Goal: Information Seeking & Learning: Learn about a topic

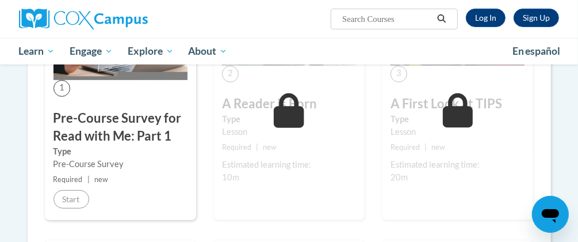
scroll to position [286, 0]
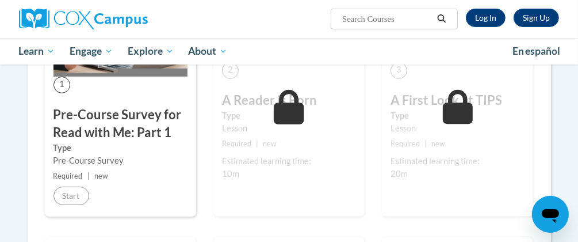
click at [103, 125] on h3 "Pre-Course Survey for Read with Me: Part 1" at bounding box center [121, 124] width 134 height 36
click at [481, 18] on link "Log In" at bounding box center [486, 18] width 40 height 18
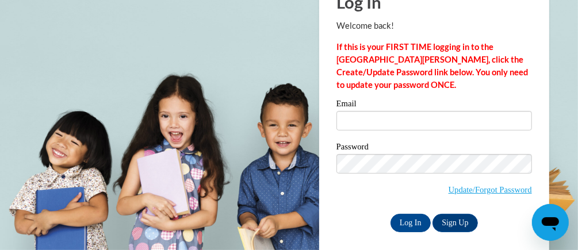
scroll to position [63, 0]
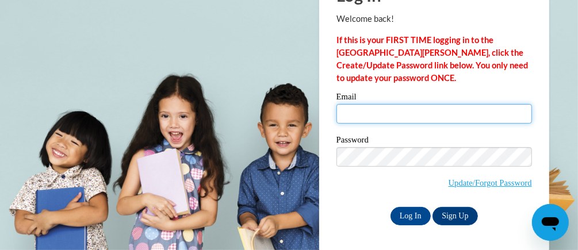
type input "tracymarie0414@gmail.com"
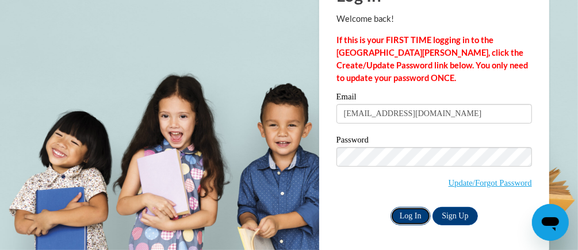
click at [409, 213] on input "Log In" at bounding box center [411, 216] width 40 height 18
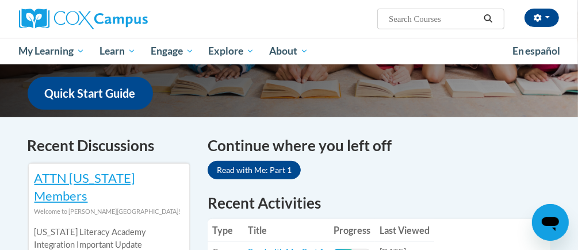
scroll to position [297, 0]
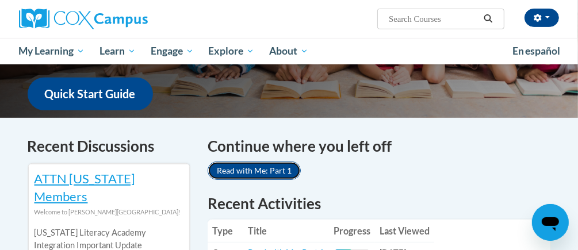
click at [267, 162] on link "Read with Me: Part 1" at bounding box center [254, 171] width 93 height 18
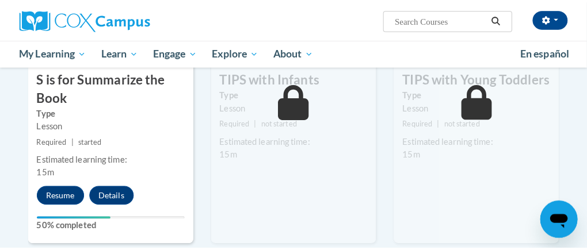
scroll to position [979, 0]
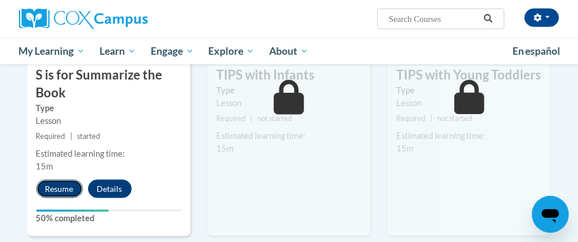
click at [66, 183] on button "Resume" at bounding box center [59, 189] width 47 height 18
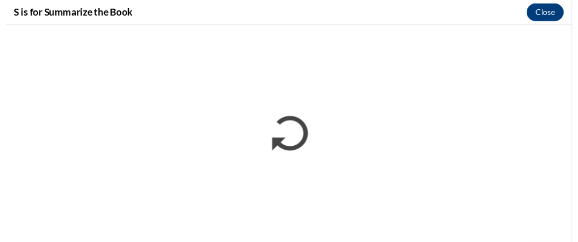
scroll to position [0, 0]
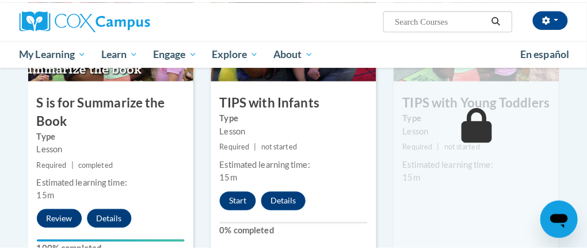
scroll to position [960, 0]
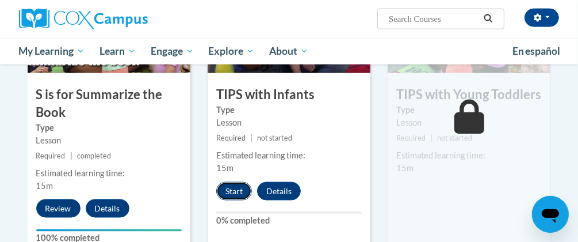
click at [223, 185] on button "Start" at bounding box center [234, 191] width 36 height 18
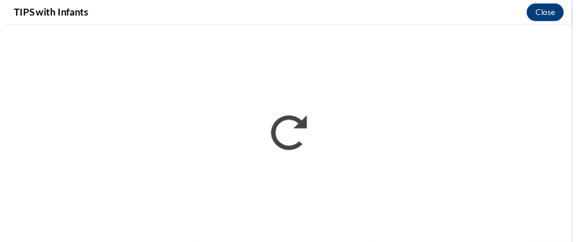
scroll to position [0, 0]
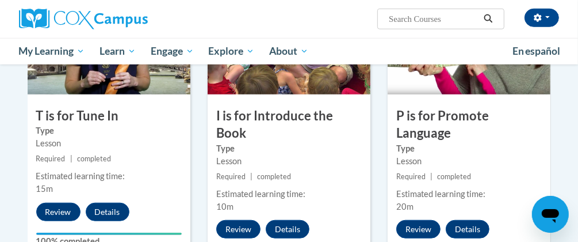
scroll to position [662, 0]
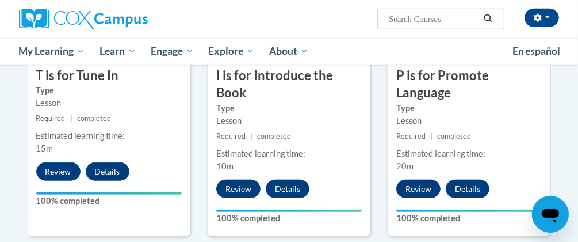
click at [506, 172] on div "6 P is for Promote Language Type Lesson Required | completed Estimated learning…" at bounding box center [469, 87] width 163 height 297
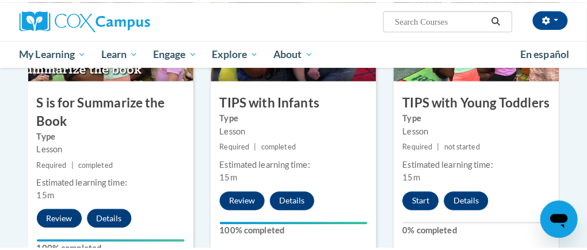
scroll to position [957, 0]
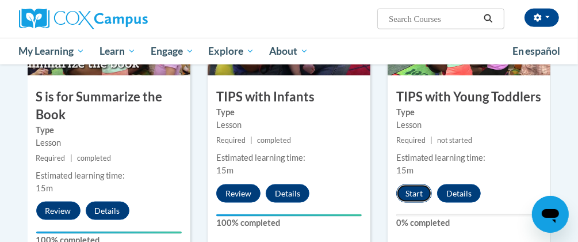
click at [411, 189] on button "Start" at bounding box center [414, 193] width 36 height 18
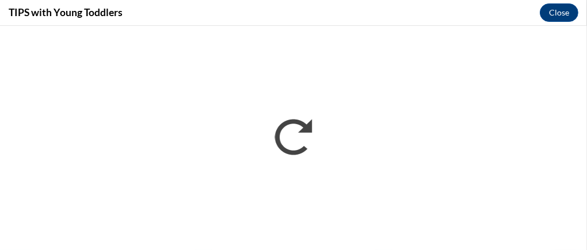
scroll to position [0, 0]
